Goal: Information Seeking & Learning: Learn about a topic

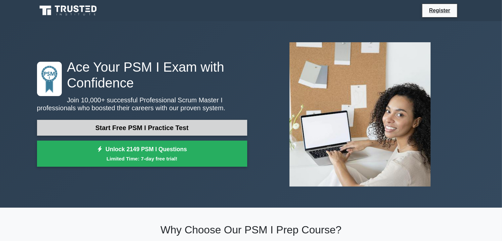
click at [168, 125] on link "Start Free PSM I Practice Test" at bounding box center [142, 128] width 210 height 16
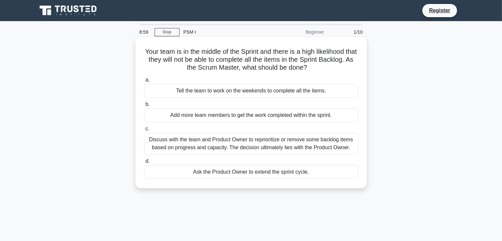
click at [261, 148] on div "Discuss with the team and Product Owner to reprioritize or remove some backlog …" at bounding box center [251, 144] width 214 height 22
click at [144, 131] on input "c. Discuss with the team and Product Owner to reprioritize or remove some backl…" at bounding box center [144, 129] width 0 height 4
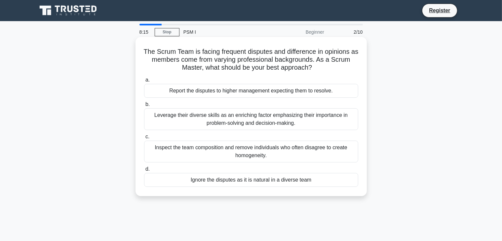
click at [329, 123] on div "Leverage their diverse skills as an enriching factor emphasizing their importan…" at bounding box center [251, 119] width 214 height 22
click at [144, 107] on input "b. Leverage their diverse skills as an enriching factor emphasizing their impor…" at bounding box center [144, 104] width 0 height 4
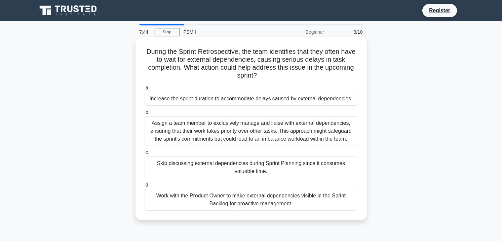
click at [290, 206] on div "Work with the Product Owner to make external dependencies visible in the Sprint…" at bounding box center [251, 200] width 214 height 22
click at [144, 187] on input "d. Work with the Product Owner to make external dependencies visible in the Spr…" at bounding box center [144, 185] width 0 height 4
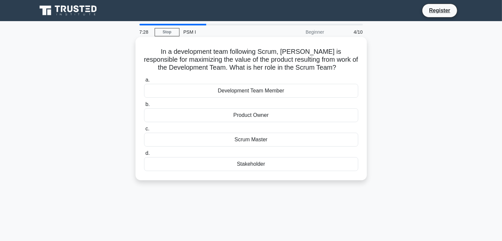
click at [296, 92] on div "Development Team Member" at bounding box center [251, 91] width 214 height 14
click at [144, 82] on input "a. Development Team Member" at bounding box center [144, 80] width 0 height 4
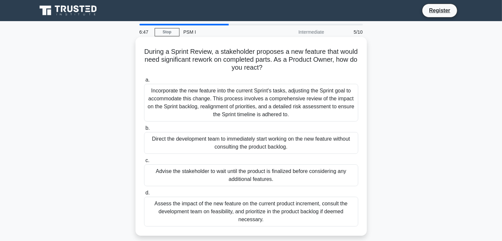
click at [330, 221] on div "Assess the impact of the new feature on the current product increment, consult …" at bounding box center [251, 212] width 214 height 30
click at [144, 195] on input "d. Assess the impact of the new feature on the current product increment, consu…" at bounding box center [144, 193] width 0 height 4
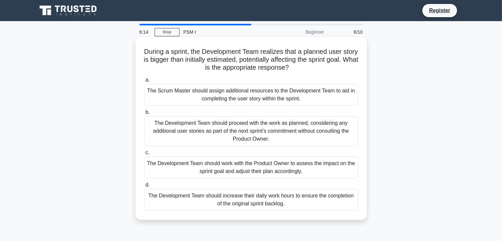
click at [288, 163] on div "The Development Team should work with the Product Owner to assess the impact on…" at bounding box center [251, 168] width 214 height 22
click at [144, 155] on input "c. The Development Team should work with the Product Owner to assess the impact…" at bounding box center [144, 153] width 0 height 4
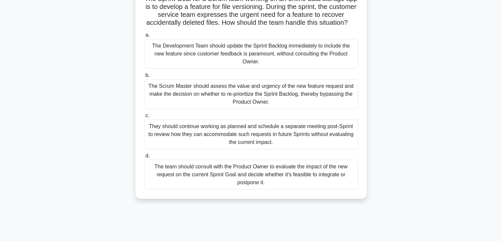
scroll to position [57, 0]
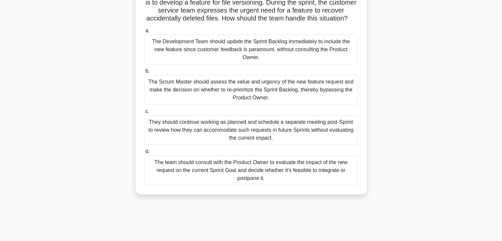
click at [333, 181] on div "The team should consult with the Product Owner to evaluate the impact of the ne…" at bounding box center [251, 171] width 214 height 30
click at [144, 154] on input "d. The team should consult with the Product Owner to evaluate the impact of the…" at bounding box center [144, 152] width 0 height 4
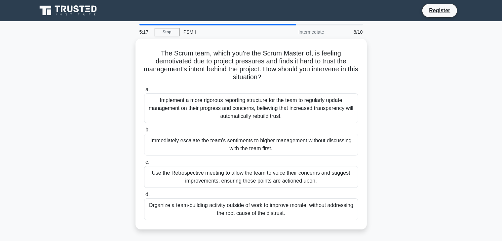
scroll to position [0, 0]
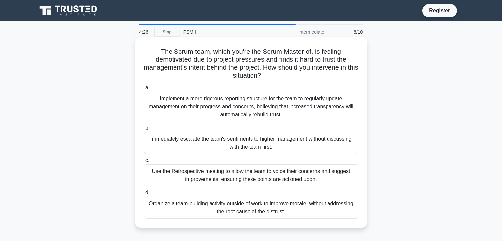
click at [252, 177] on div "Use the Retrospective meeting to allow the team to voice their concerns and sug…" at bounding box center [251, 175] width 214 height 22
click at [144, 163] on input "c. Use the Retrospective meeting to allow the team to voice their concerns and …" at bounding box center [144, 161] width 0 height 4
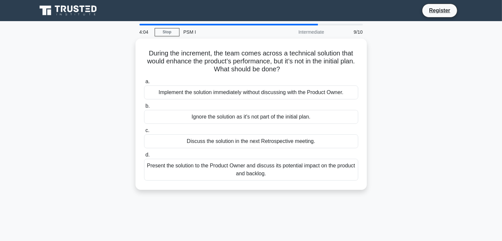
click at [252, 177] on div "Present the solution to the Product Owner and discuss its potential impact on t…" at bounding box center [251, 170] width 214 height 22
click at [144, 157] on input "d. Present the solution to the Product Owner and discuss its potential impact o…" at bounding box center [144, 155] width 0 height 4
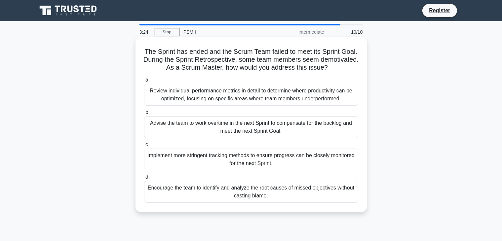
click at [273, 95] on div "Review individual performance metrics in detail to determine where productivity…" at bounding box center [251, 95] width 214 height 22
click at [144, 82] on input "a. Review individual performance metrics in detail to determine where productiv…" at bounding box center [144, 80] width 0 height 4
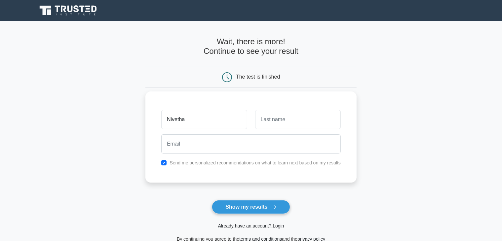
type input "Nivetha"
click at [312, 116] on input "text" at bounding box center [298, 119] width 86 height 19
type input "J"
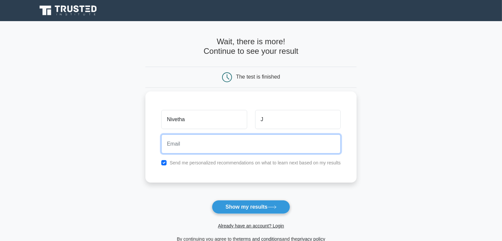
click at [279, 135] on input "email" at bounding box center [250, 143] width 179 height 19
type input "nivetha@zimozi.co"
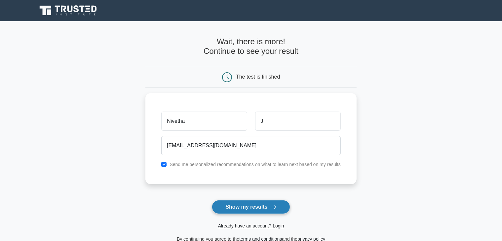
click at [267, 205] on button "Show my results" at bounding box center [251, 207] width 78 height 14
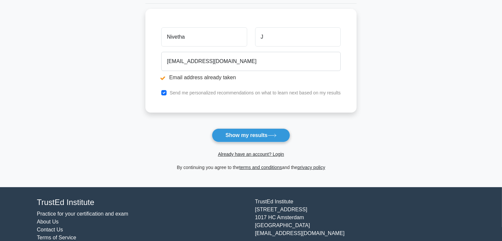
scroll to position [114, 0]
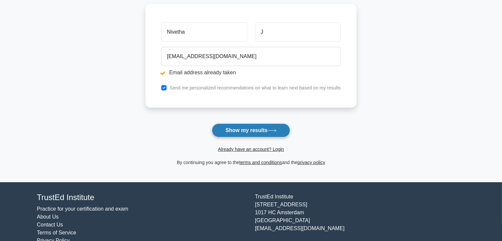
click at [259, 125] on button "Show my results" at bounding box center [251, 131] width 78 height 14
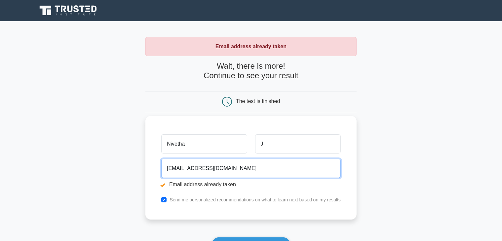
click at [250, 174] on input "[EMAIL_ADDRESS][DOMAIN_NAME]" at bounding box center [250, 168] width 179 height 19
type input "n"
click at [214, 176] on input "email" at bounding box center [250, 168] width 179 height 19
type input "nivethajeevarathinam@gmail.com"
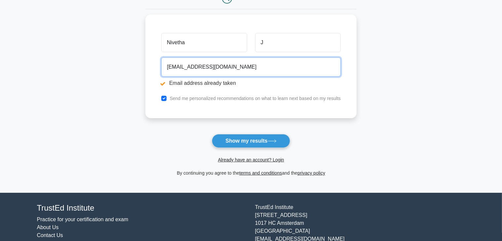
scroll to position [104, 0]
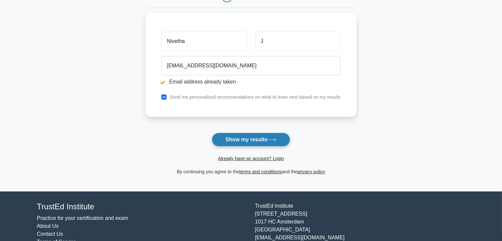
click at [284, 139] on button "Show my results" at bounding box center [251, 140] width 78 height 14
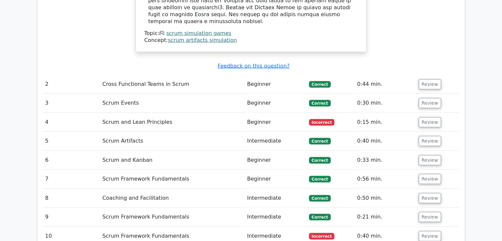
scroll to position [866, 0]
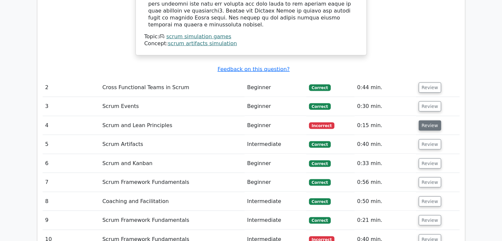
click at [429, 121] on button "Review" at bounding box center [429, 126] width 22 height 10
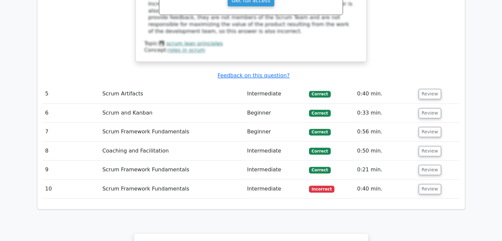
scroll to position [1213, 0]
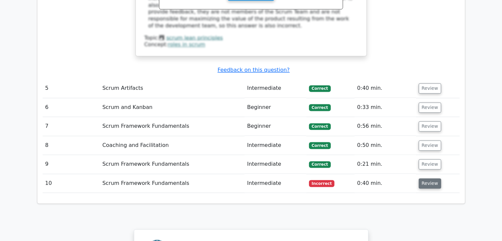
click at [433, 179] on button "Review" at bounding box center [429, 184] width 22 height 10
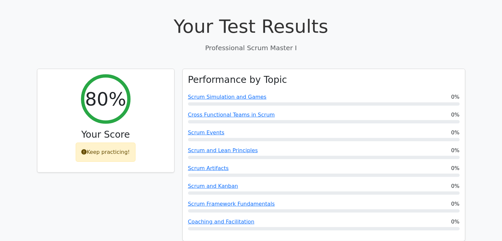
scroll to position [198, 0]
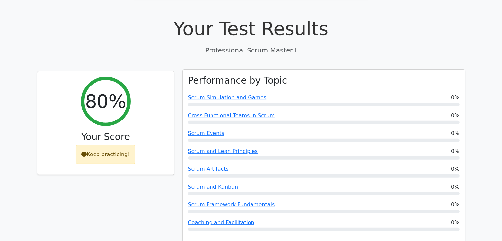
click at [209, 90] on div "Performance by Topic Scrum Simulation and Games 0% Cross Functional Teams in Sc…" at bounding box center [324, 156] width 282 height 172
click at [206, 94] on link "Scrum Simulation and Games" at bounding box center [227, 97] width 79 height 6
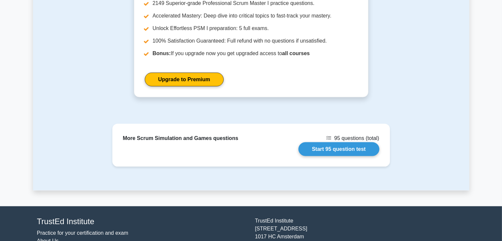
scroll to position [843, 0]
